Goal: Information Seeking & Learning: Check status

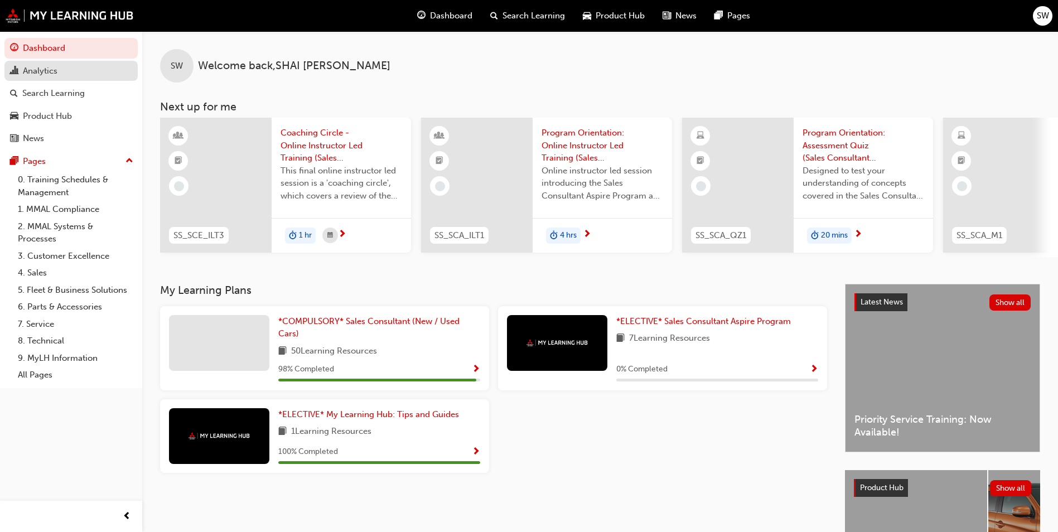
click at [68, 75] on div "Analytics" at bounding box center [71, 71] width 122 height 14
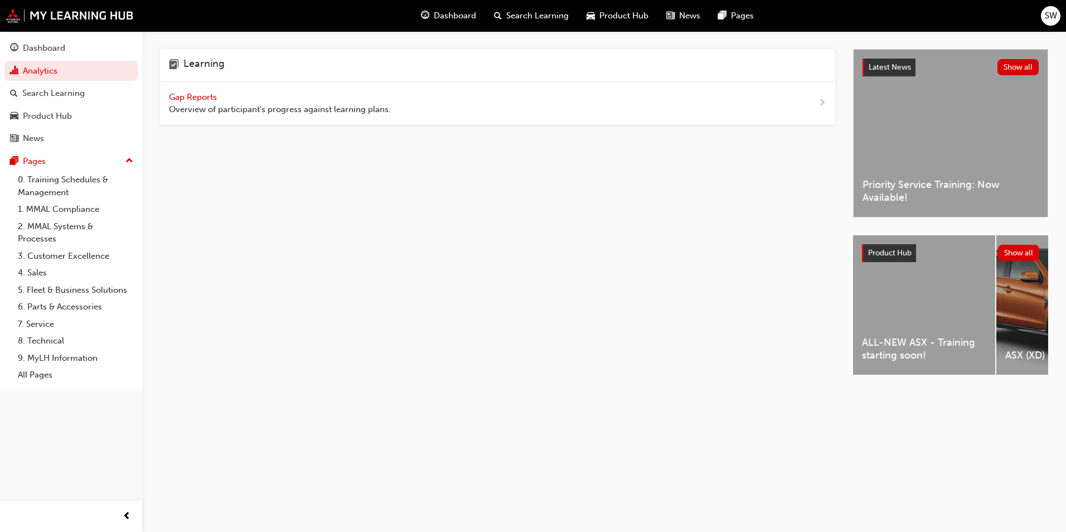
click at [219, 93] on span "Gap Reports" at bounding box center [194, 97] width 50 height 10
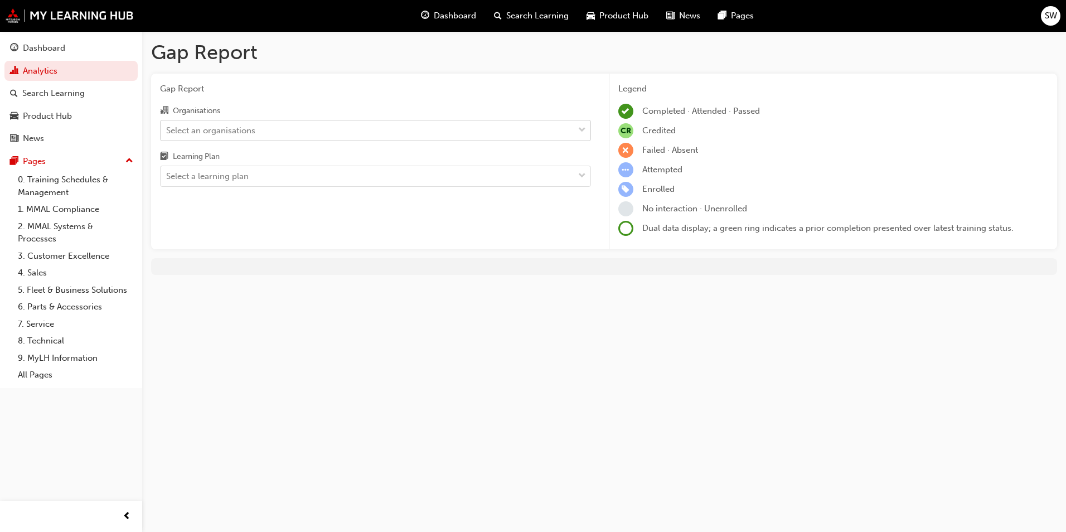
click at [541, 139] on div "Select an organisations" at bounding box center [367, 130] width 413 height 20
click at [167, 134] on input "Organisations Select an organisations" at bounding box center [166, 129] width 1 height 9
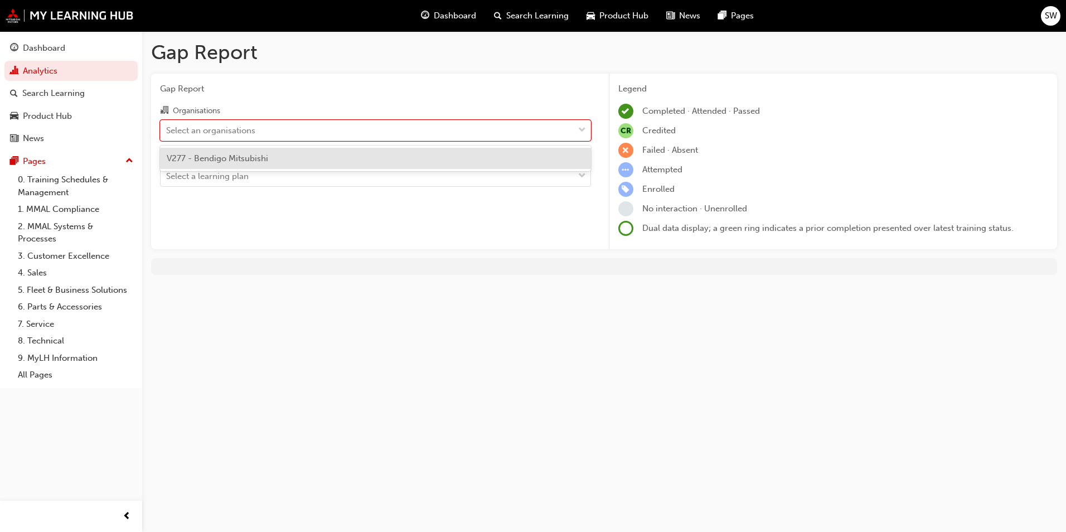
click at [540, 156] on div "V277 - Bendigo Mitsubishi" at bounding box center [375, 159] width 431 height 22
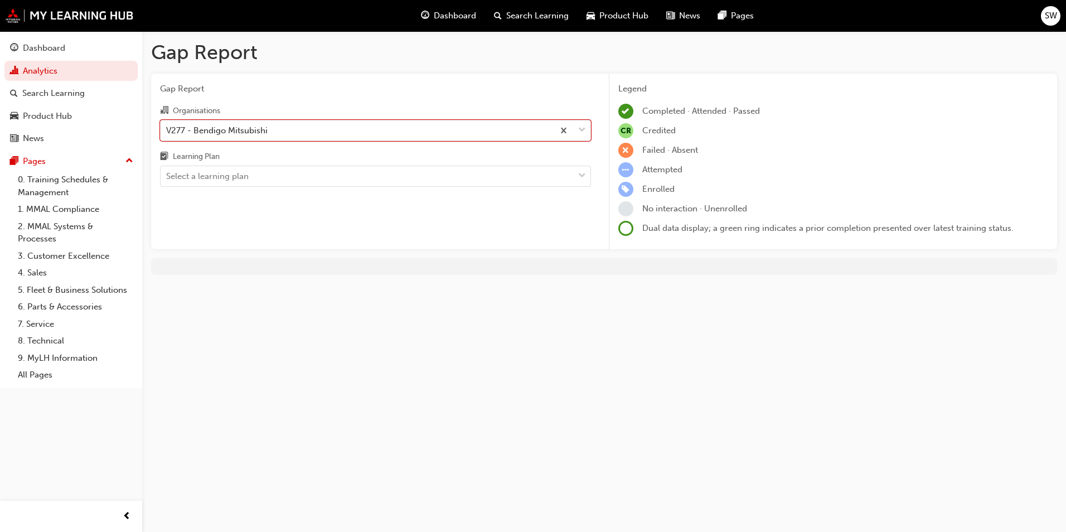
click at [555, 188] on div "Gap Report Organisations option V277 - Bendigo Mitsubishi, selected. 0 results …" at bounding box center [375, 162] width 449 height 176
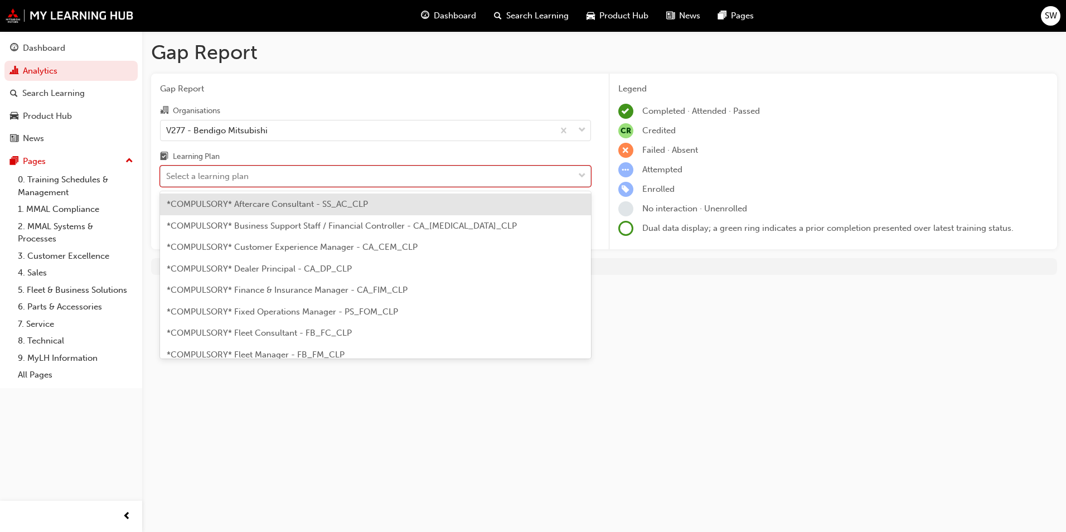
click at [552, 178] on div "Select a learning plan" at bounding box center [367, 177] width 413 height 20
click at [167, 178] on input "Learning Plan option *COMPULSORY* Aftercare Consultant - SS_AC_CLP focused, 1 o…" at bounding box center [166, 175] width 1 height 9
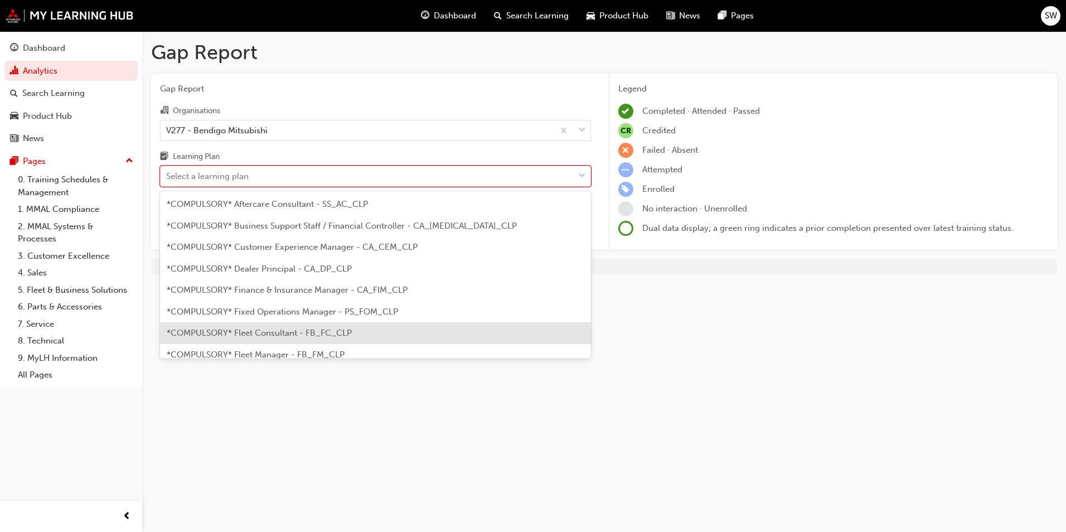
click at [443, 340] on div "*COMPULSORY* Fleet Consultant - FB_FC_CLP" at bounding box center [375, 333] width 431 height 22
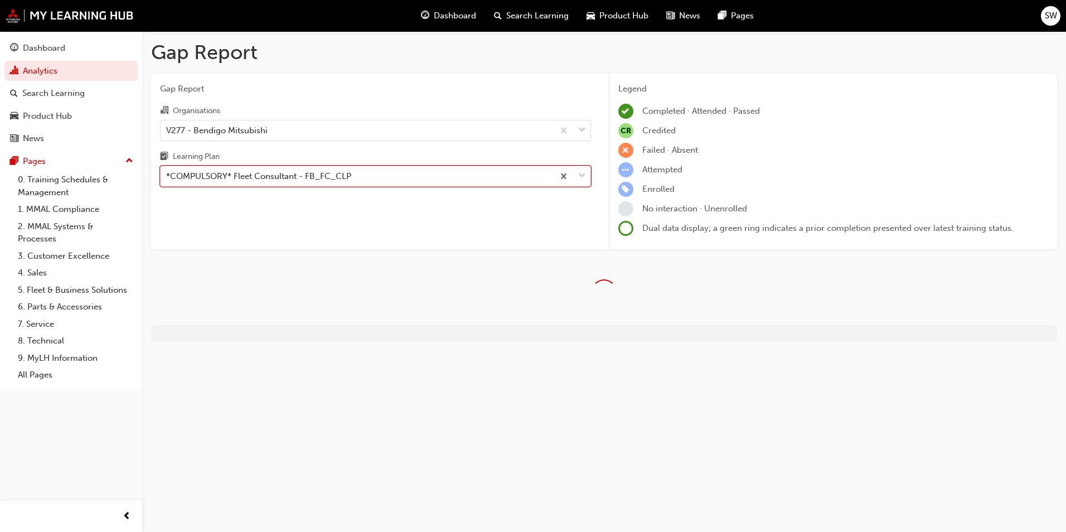
click at [505, 176] on div "*COMPULSORY* Fleet Consultant - FB_FC_CLP" at bounding box center [357, 177] width 393 height 20
click at [167, 176] on input "Learning Plan option *COMPULSORY* Fleet Consultant - FB_FC_CLP, selected. 0 res…" at bounding box center [166, 175] width 1 height 9
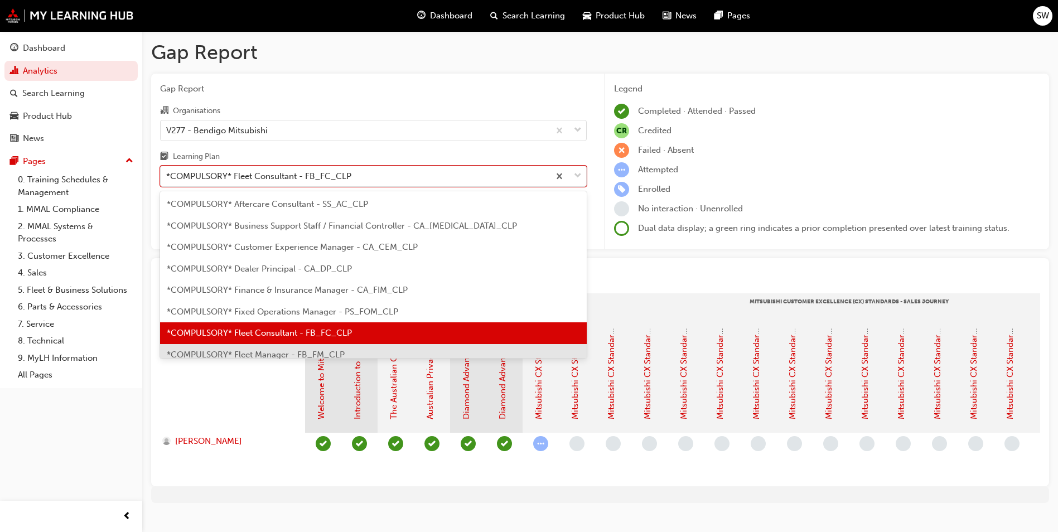
click at [297, 348] on div "*COMPULSORY* Fleet Manager - FB_FM_CLP" at bounding box center [373, 355] width 426 height 22
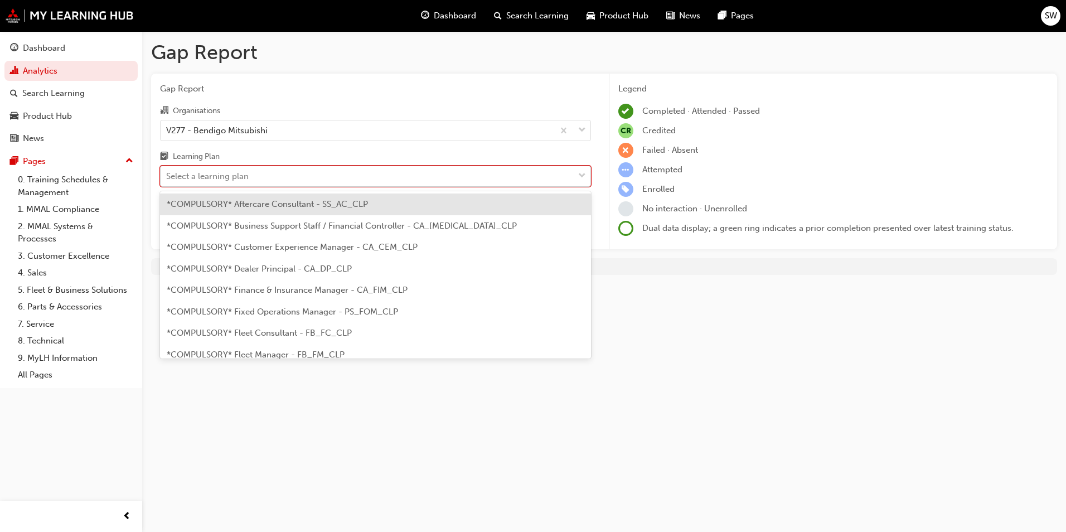
click at [570, 177] on div "Select a learning plan" at bounding box center [367, 177] width 413 height 20
click at [167, 177] on input "Learning Plan option *COMPULSORY* Fleet Manager - FB_FM_CLP, selected. option *…" at bounding box center [166, 175] width 1 height 9
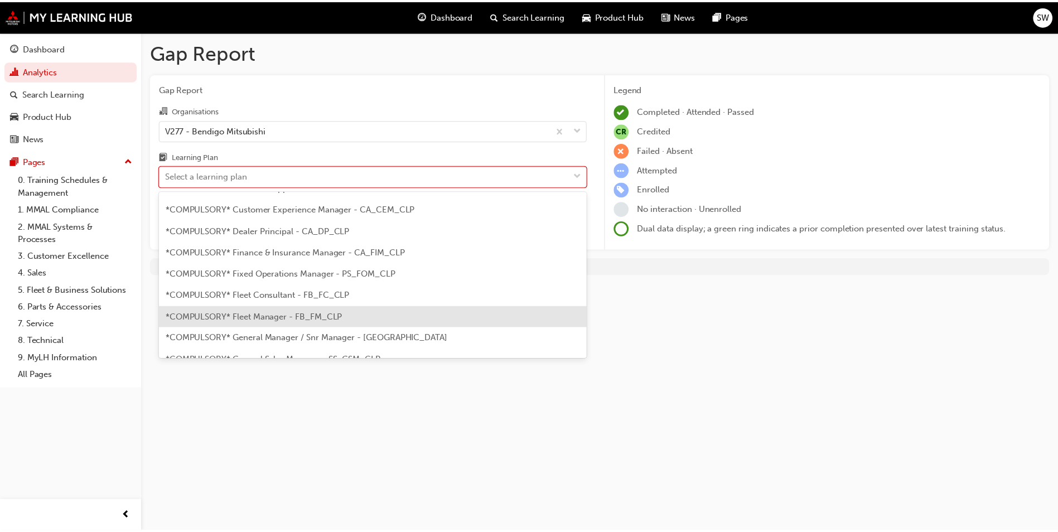
scroll to position [56, 0]
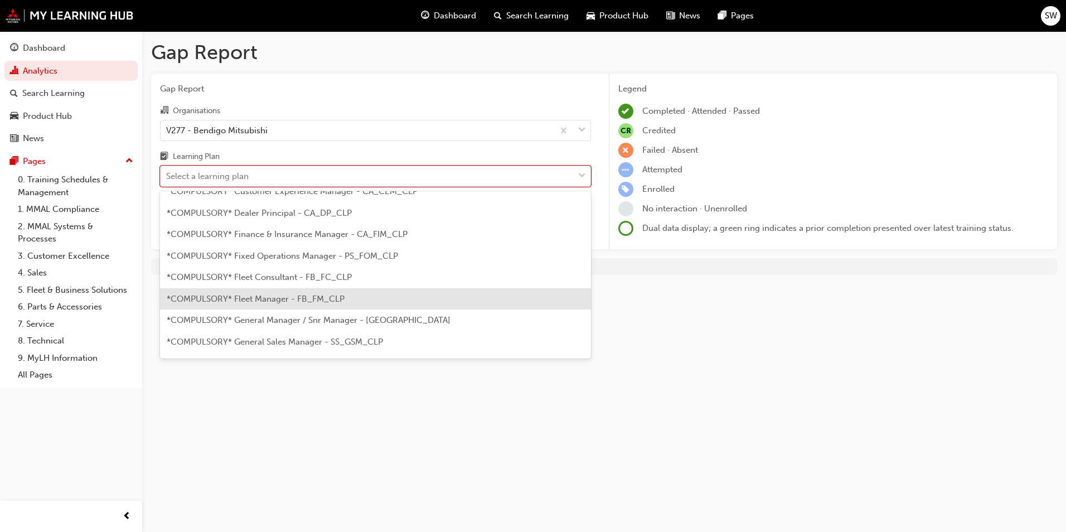
click at [318, 298] on span "*COMPULSORY* Fleet Manager - FB_FM_CLP" at bounding box center [256, 299] width 178 height 10
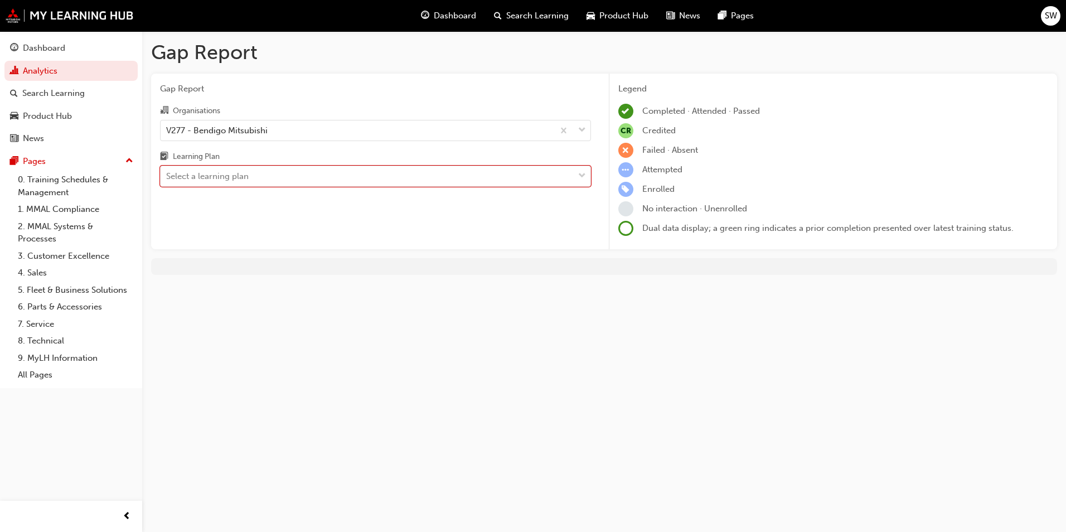
click at [579, 176] on span "down-icon" at bounding box center [582, 176] width 8 height 14
click at [167, 176] on input "Learning Plan option *COMPULSORY* Fleet Manager - FB_FM_CLP, selected. 0 result…" at bounding box center [166, 175] width 1 height 9
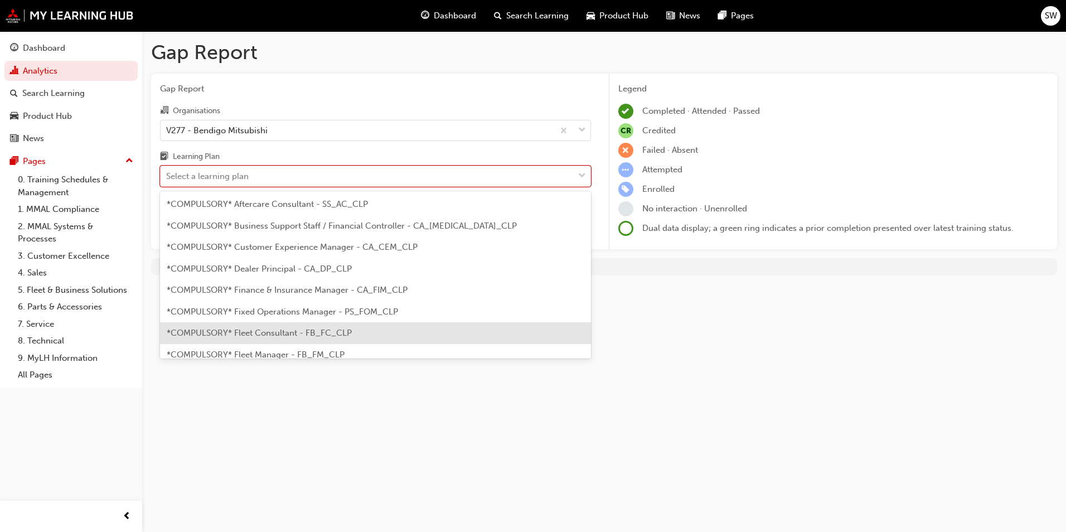
click at [418, 329] on div "*COMPULSORY* Fleet Consultant - FB_FC_CLP" at bounding box center [375, 333] width 431 height 22
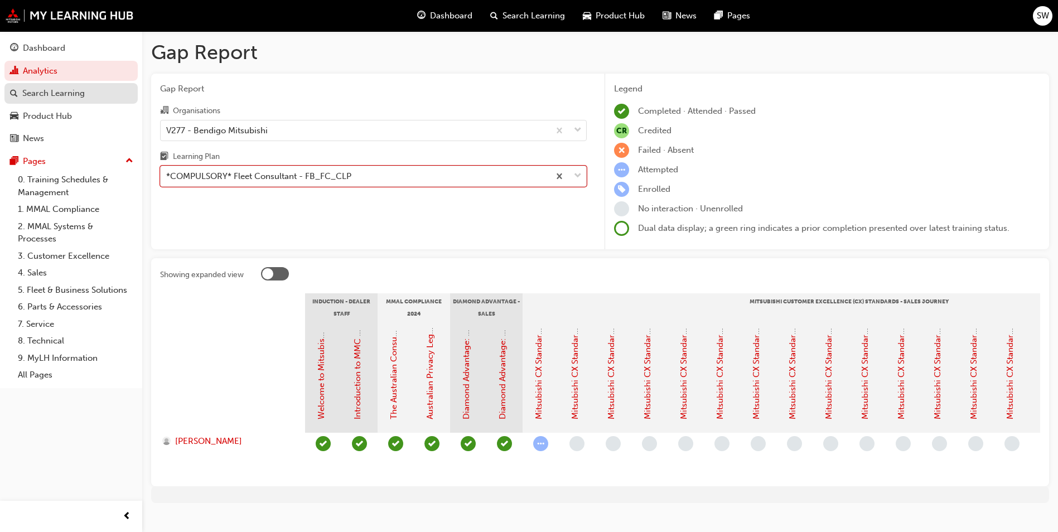
click at [67, 92] on div "Search Learning" at bounding box center [53, 93] width 62 height 13
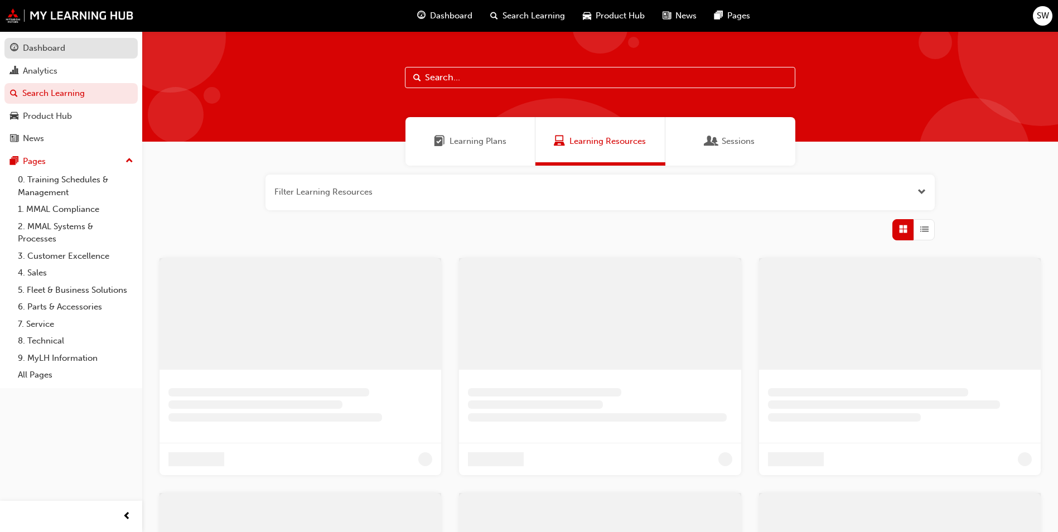
click at [58, 55] on link "Dashboard" at bounding box center [70, 48] width 133 height 21
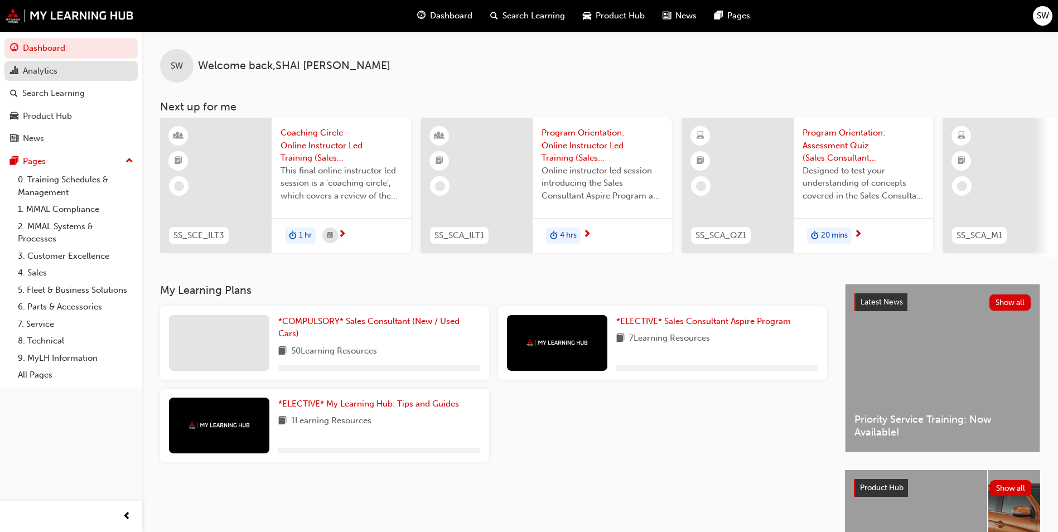
click at [60, 61] on link "Analytics" at bounding box center [70, 71] width 133 height 21
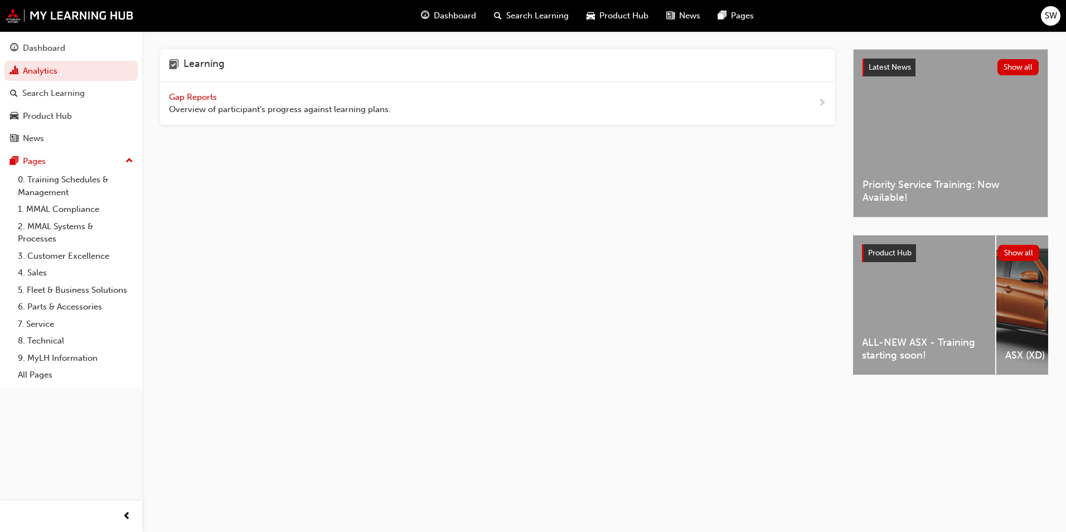
click at [236, 100] on div "Gap Reports Overview of participant's progress against learning plans." at bounding box center [280, 103] width 222 height 25
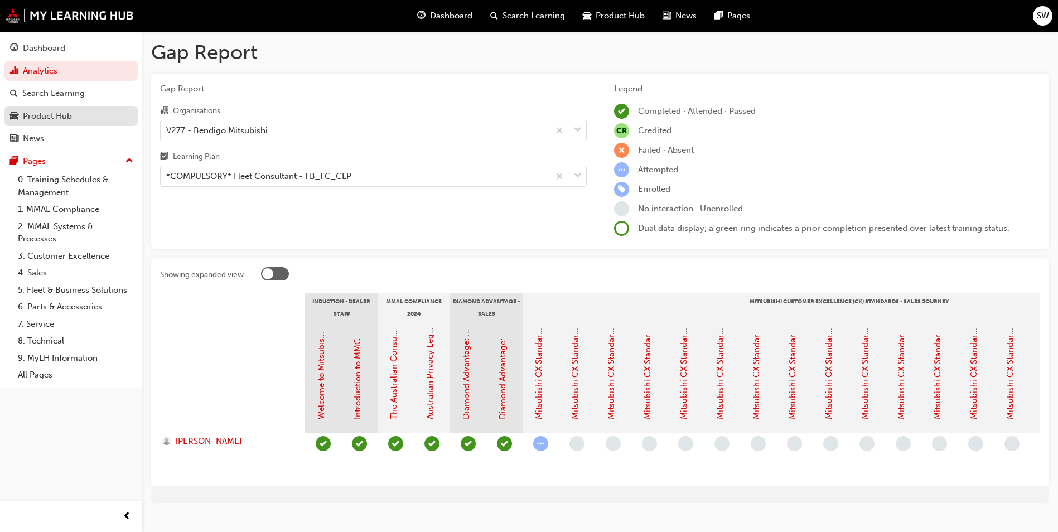
click at [79, 117] on div "Product Hub" at bounding box center [71, 116] width 122 height 14
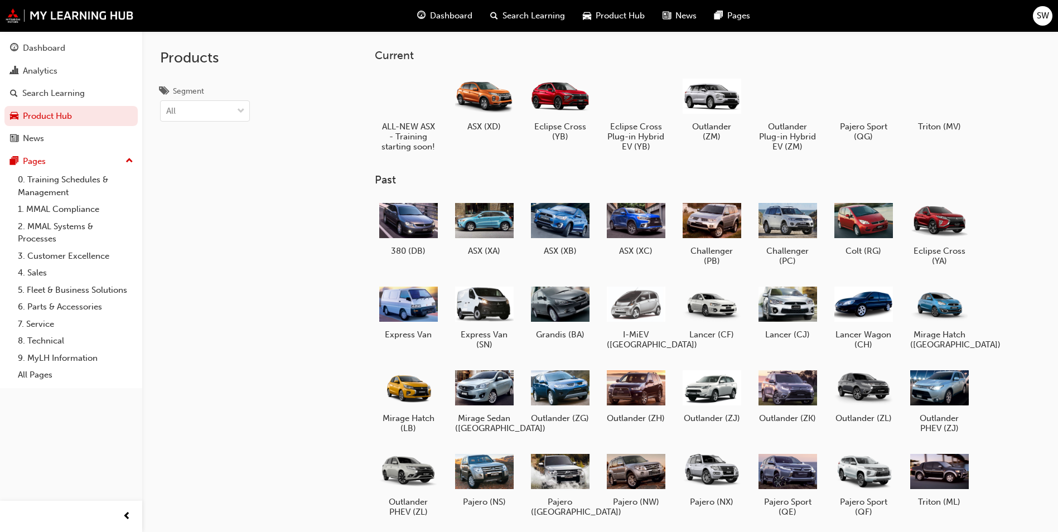
click at [449, 11] on span "Dashboard" at bounding box center [451, 15] width 42 height 13
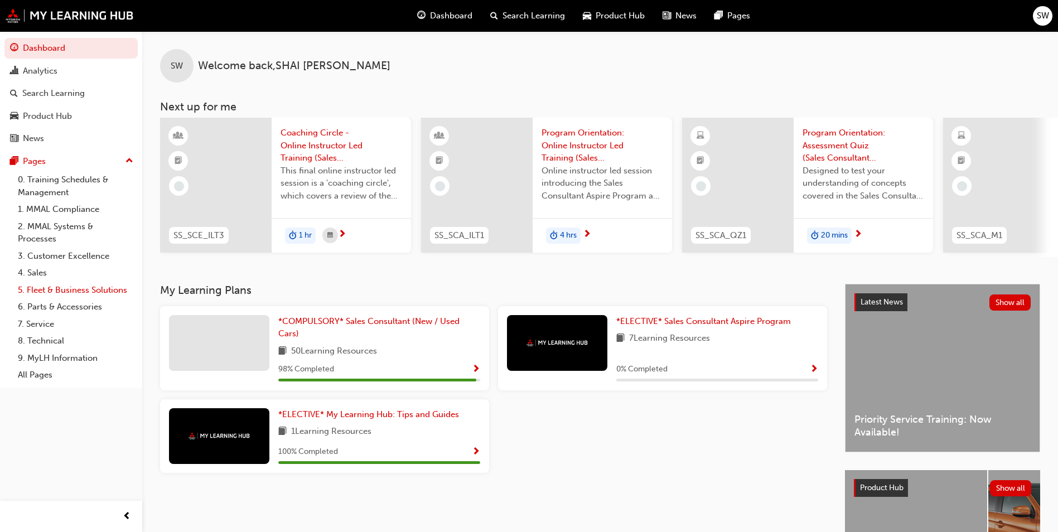
click at [108, 287] on link "5. Fleet & Business Solutions" at bounding box center [75, 290] width 124 height 17
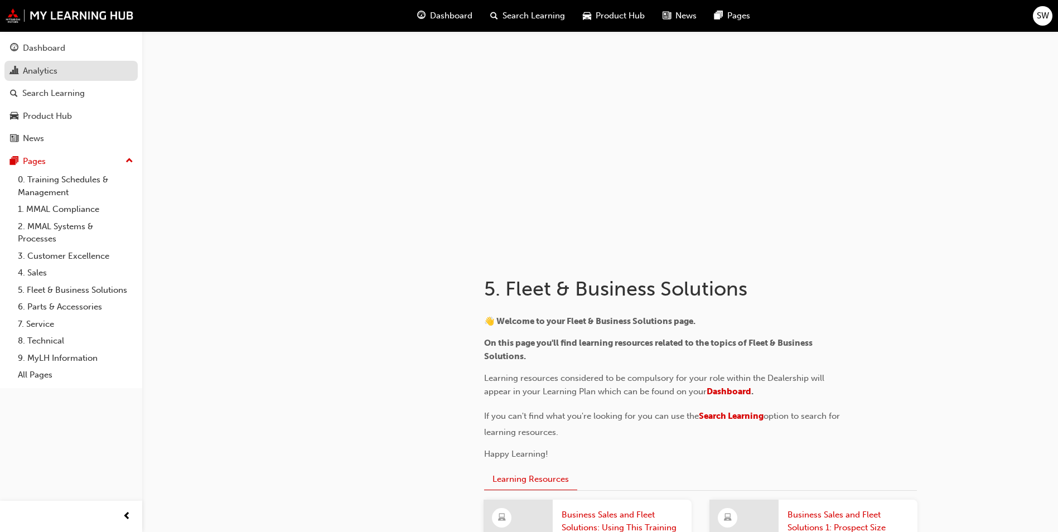
click at [75, 74] on div "Analytics" at bounding box center [71, 71] width 122 height 14
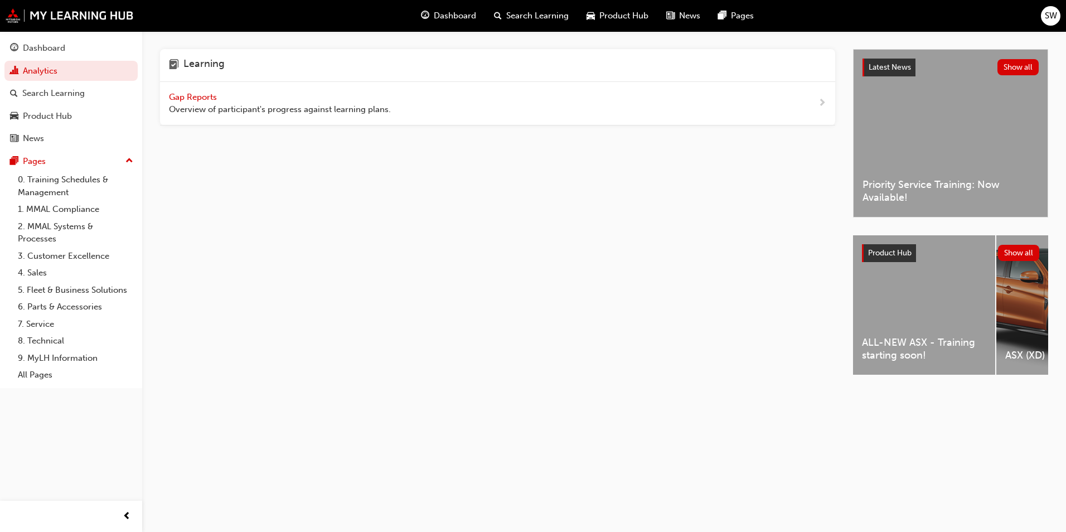
click at [304, 103] on span "Overview of participant's progress against learning plans." at bounding box center [280, 109] width 222 height 13
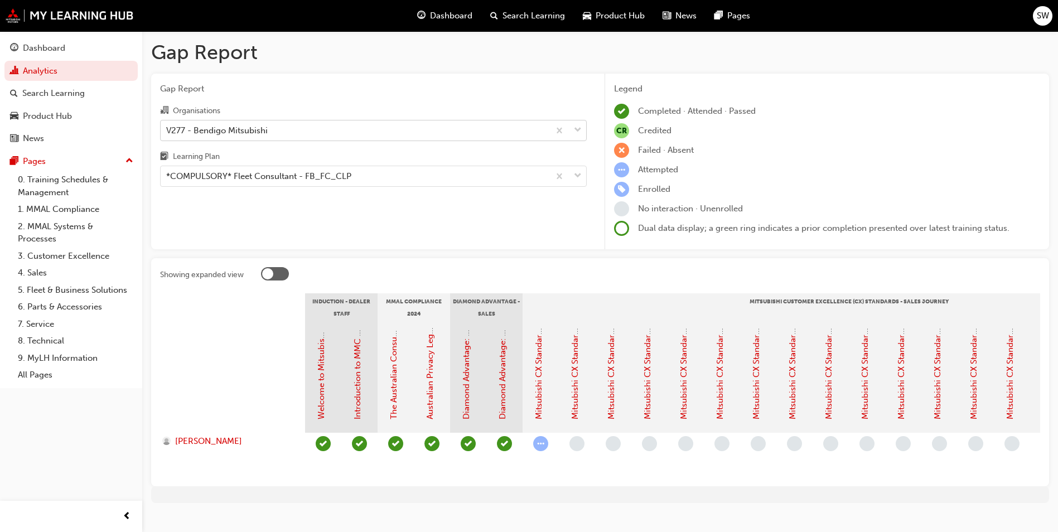
click at [347, 133] on div "V277 - Bendigo Mitsubishi" at bounding box center [355, 130] width 389 height 20
click at [167, 133] on input "Organisations V277 - Bendigo Mitsubishi" at bounding box center [166, 129] width 1 height 9
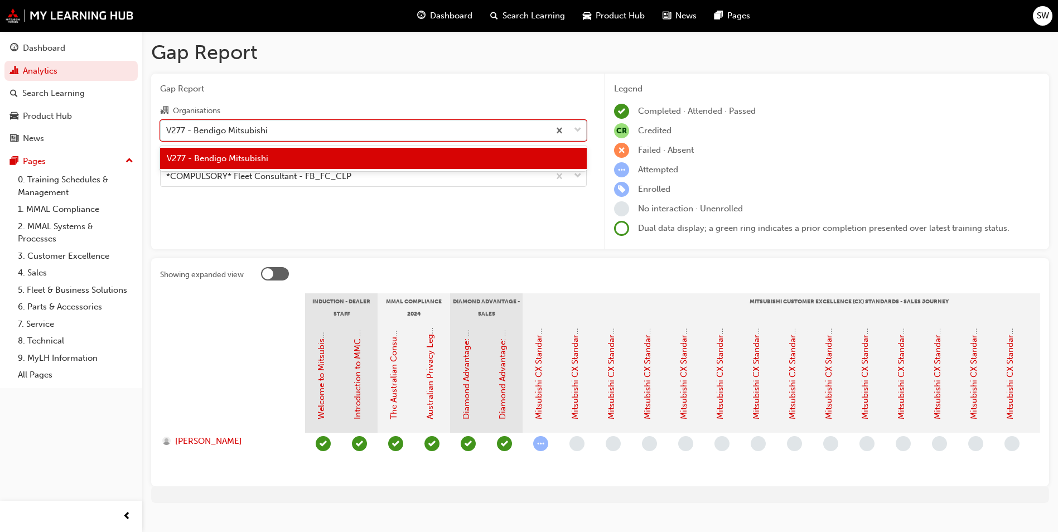
click at [347, 133] on div "V277 - Bendigo Mitsubishi" at bounding box center [355, 130] width 389 height 20
click at [167, 133] on input "Organisations option V277 - Bendigo Mitsubishi focused, 1 of 1. 1 result availa…" at bounding box center [166, 129] width 1 height 9
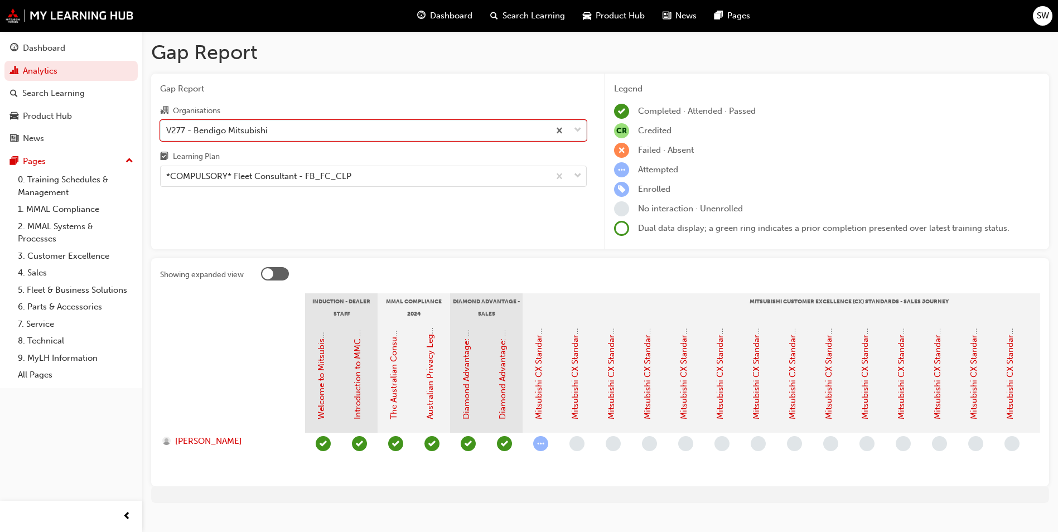
click at [357, 158] on div "Learning Plan" at bounding box center [373, 158] width 426 height 16
click at [167, 171] on input "Learning Plan *COMPULSORY* Fleet Consultant - FB_FC_CLP" at bounding box center [166, 175] width 1 height 9
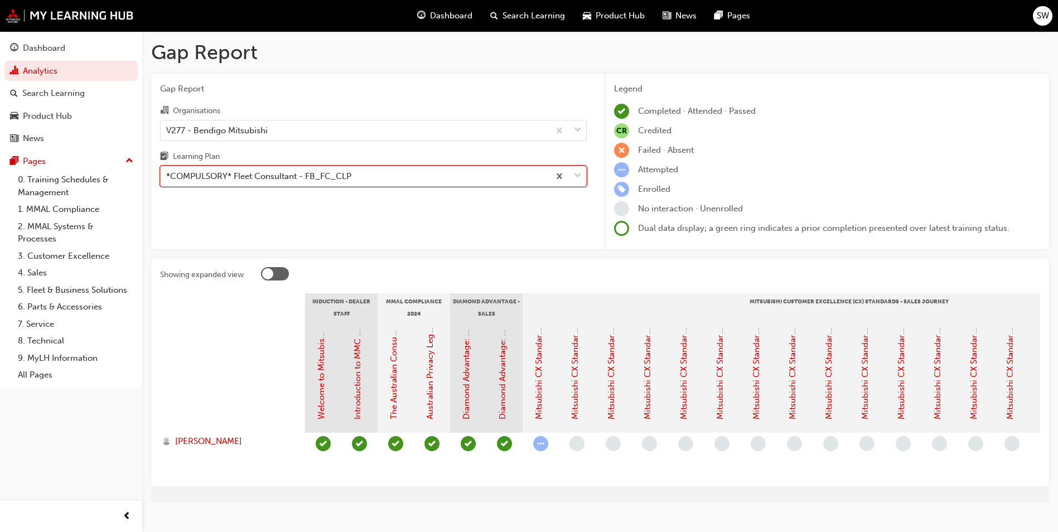
click at [358, 166] on div "*COMPULSORY* Fleet Consultant - FB_FC_CLP" at bounding box center [373, 176] width 426 height 21
click at [167, 171] on input "Learning Plan 0 results available. Select is focused ,type to refine list, pres…" at bounding box center [166, 175] width 1 height 9
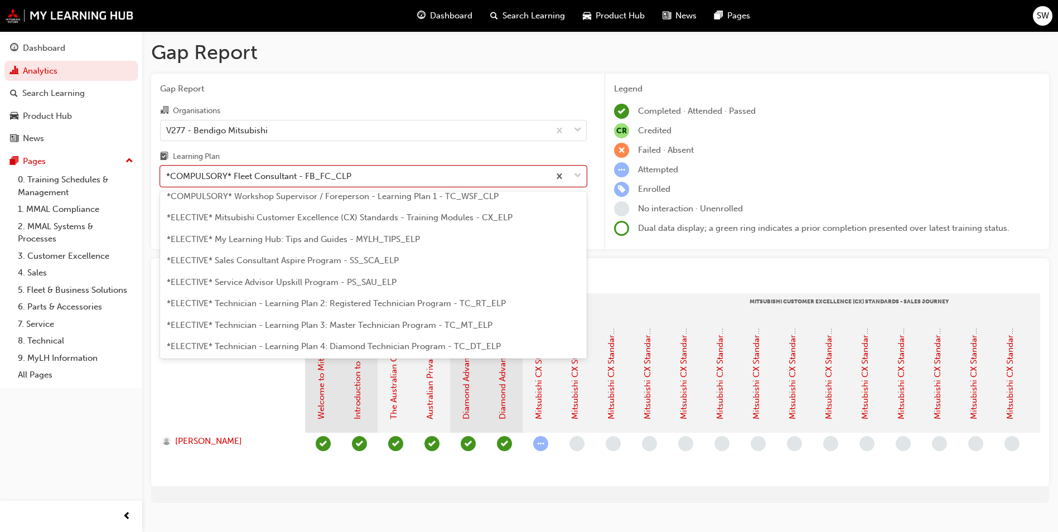
scroll to position [546, 0]
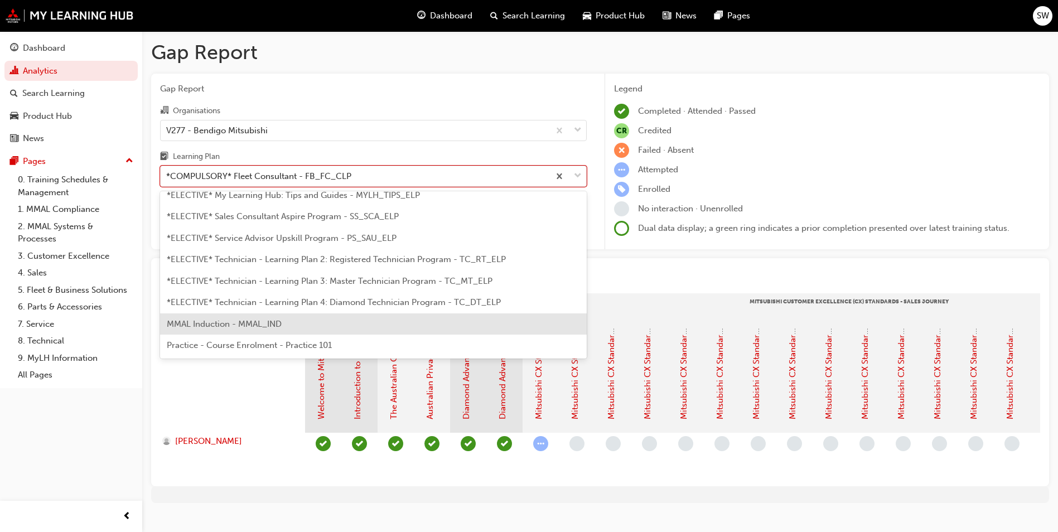
click at [280, 319] on span "MMAL Induction - MMAL_IND" at bounding box center [224, 324] width 115 height 10
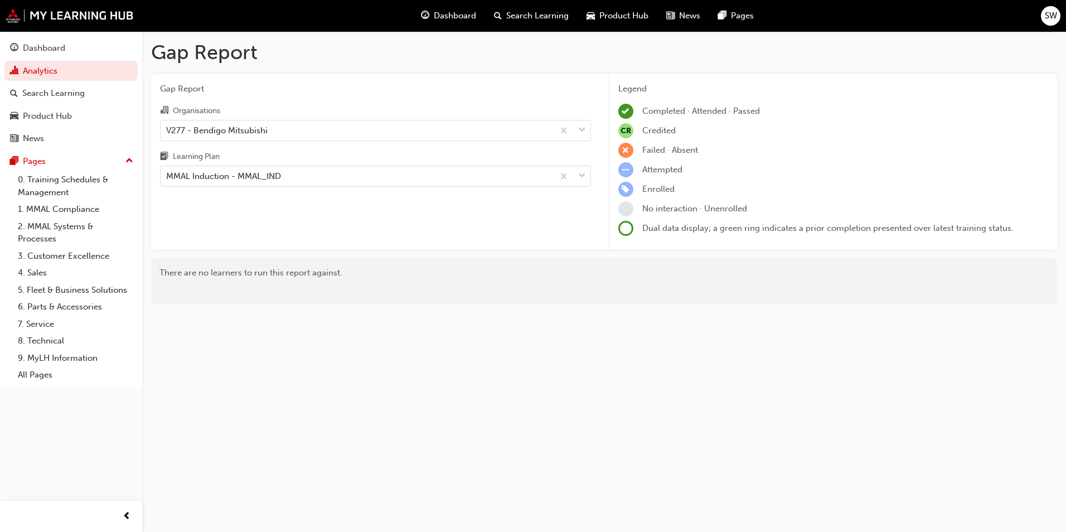
click at [534, 13] on span "Search Learning" at bounding box center [537, 15] width 62 height 13
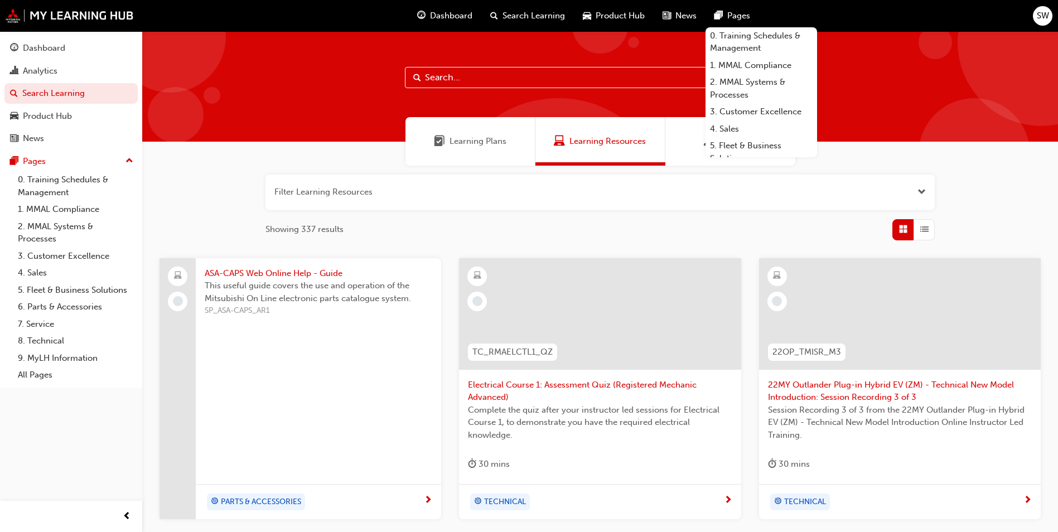
click at [725, 12] on div "Pages" at bounding box center [732, 15] width 54 height 23
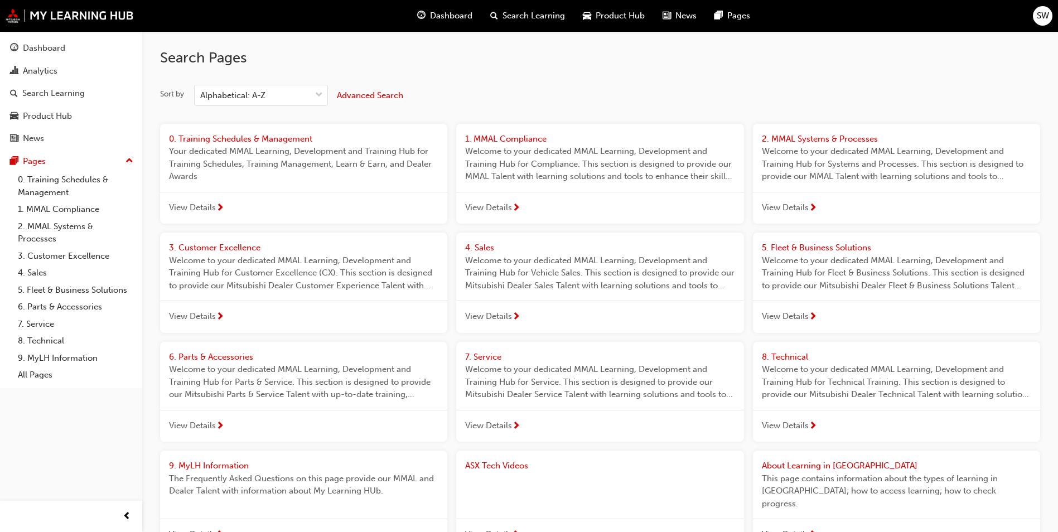
click at [458, 20] on span "Dashboard" at bounding box center [451, 15] width 42 height 13
